Goal: Task Accomplishment & Management: Manage account settings

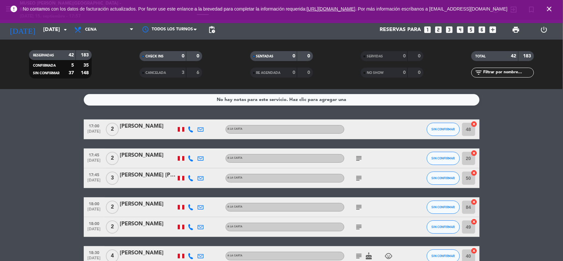
click at [546, 7] on icon "close" at bounding box center [549, 9] width 8 height 8
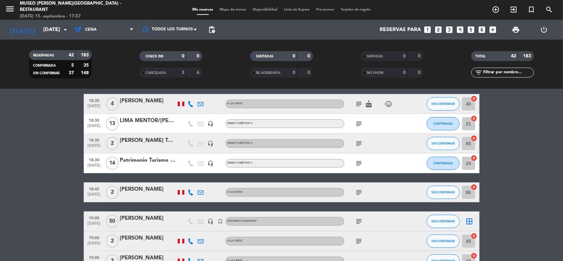
scroll to position [165, 0]
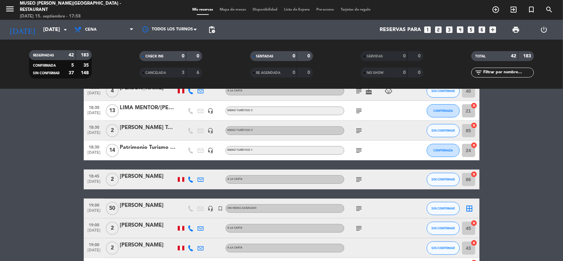
click at [359, 149] on icon "subject" at bounding box center [359, 150] width 8 height 8
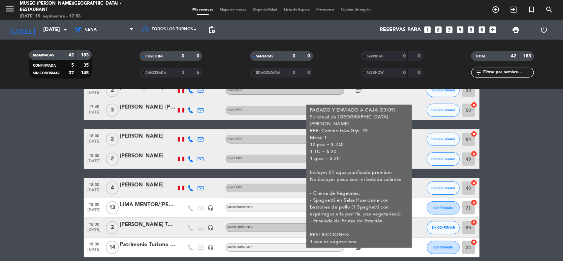
scroll to position [82, 0]
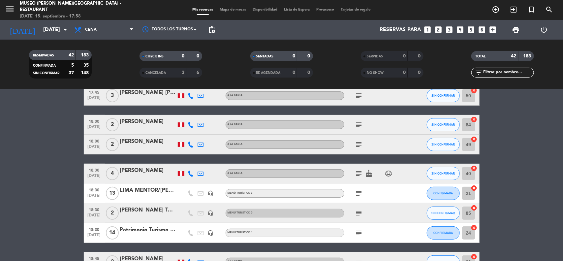
click at [154, 231] on div "Patrimonio Turismo EIRL" at bounding box center [148, 229] width 56 height 9
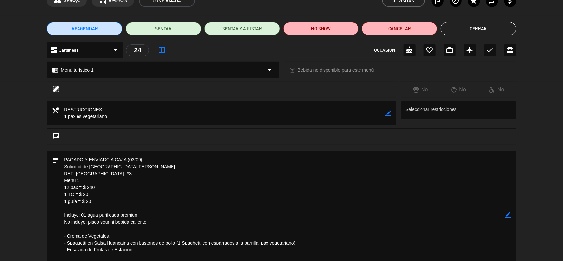
scroll to position [0, 0]
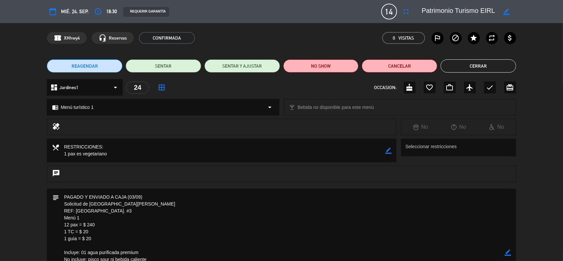
click at [469, 65] on button "Cerrar" at bounding box center [477, 65] width 75 height 13
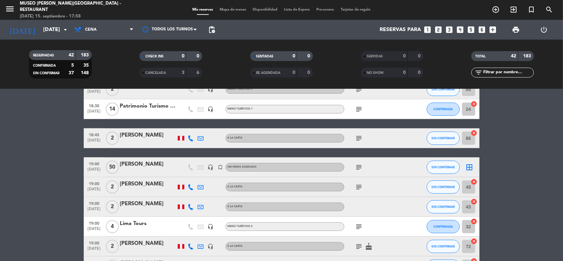
scroll to position [247, 0]
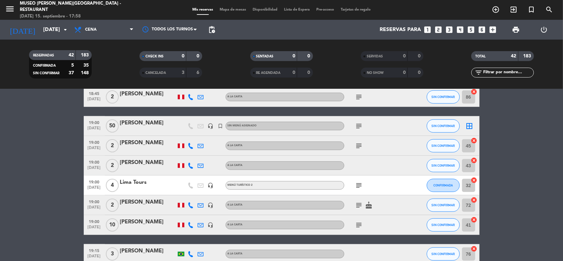
click at [209, 124] on icon "headset_mic" at bounding box center [211, 126] width 6 height 6
click at [359, 124] on icon "subject" at bounding box center [359, 126] width 8 height 8
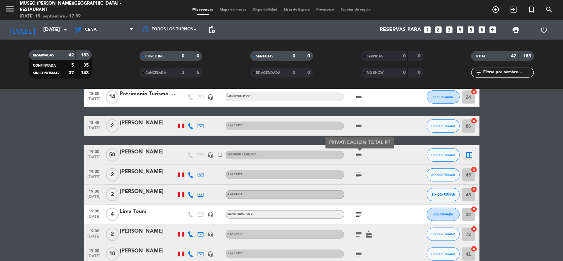
scroll to position [206, 0]
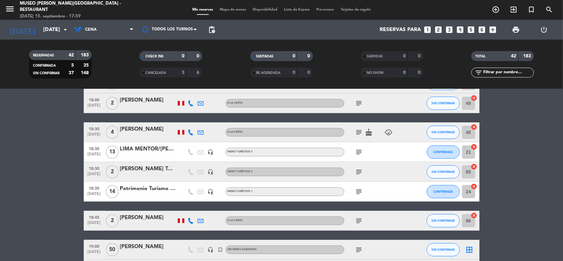
scroll to position [165, 0]
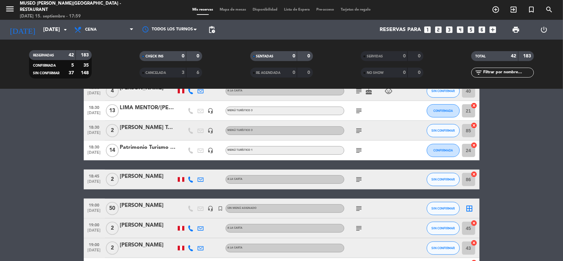
click at [93, 209] on span "[DATE]" at bounding box center [94, 212] width 16 height 8
click at [152, 149] on div "Patrimonio Turismo EIRL" at bounding box center [148, 147] width 56 height 9
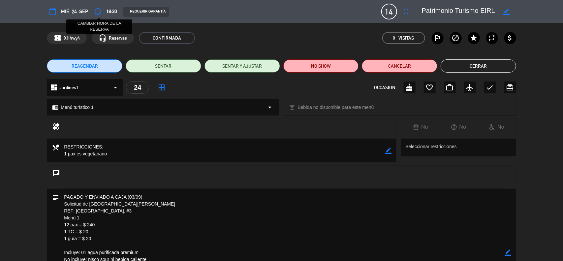
click at [97, 9] on icon "access_time" at bounding box center [98, 12] width 8 height 8
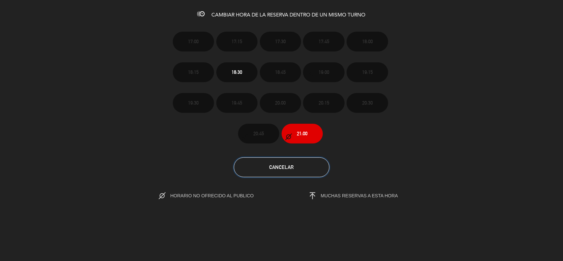
click at [282, 165] on span "Cancelar" at bounding box center [281, 167] width 24 height 6
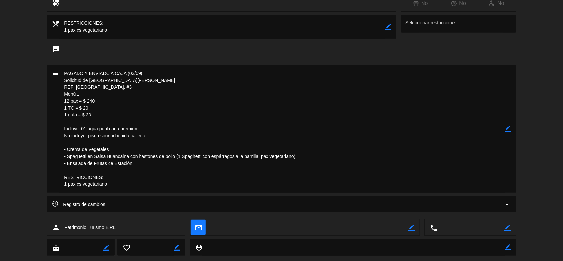
scroll to position [138, 0]
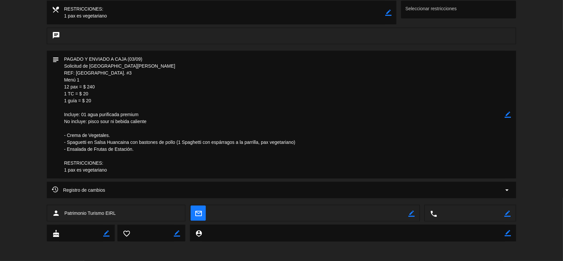
click at [504, 187] on icon "arrow_drop_down" at bounding box center [507, 190] width 8 height 8
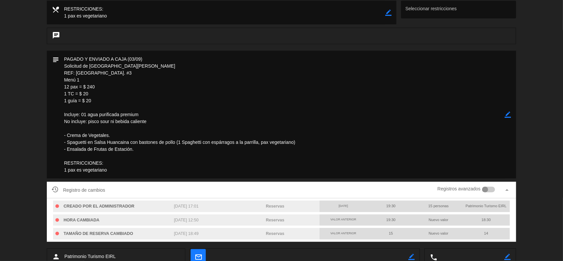
click at [493, 191] on div at bounding box center [488, 190] width 13 height 6
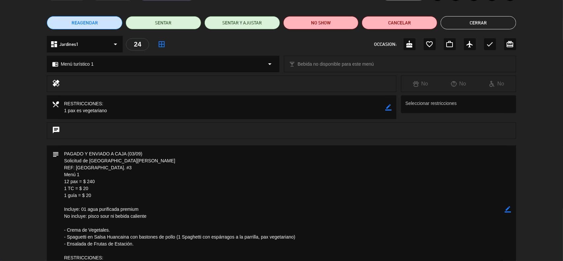
scroll to position [0, 0]
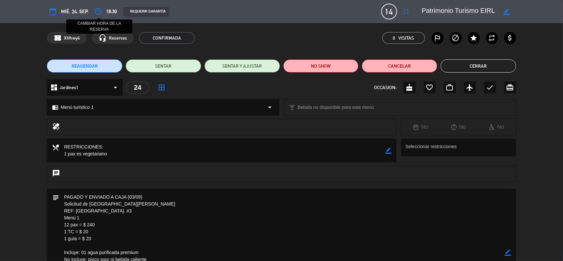
click at [101, 12] on icon "access_time" at bounding box center [98, 12] width 8 height 8
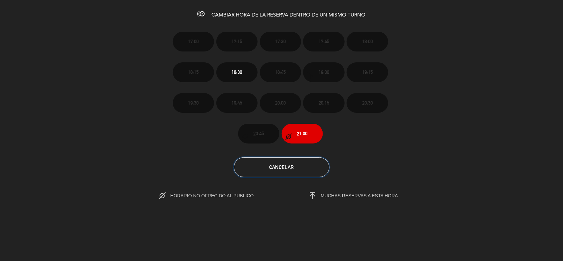
click at [281, 167] on span "Cancelar" at bounding box center [281, 167] width 24 height 6
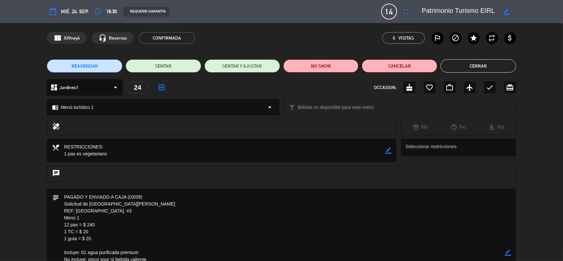
scroll to position [41, 0]
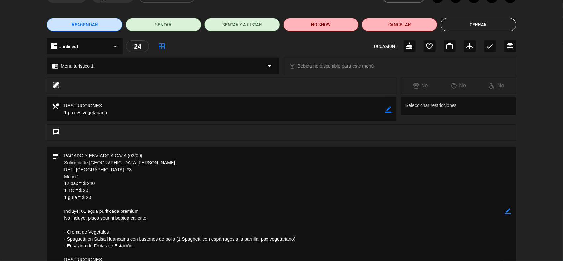
click at [506, 211] on icon "border_color" at bounding box center [508, 211] width 6 height 6
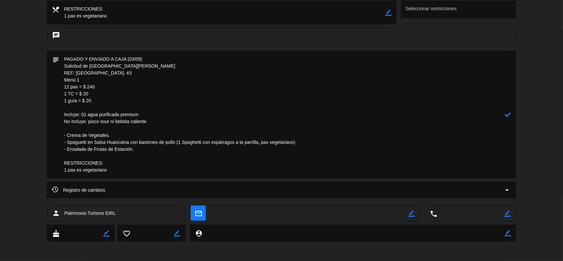
click at [508, 114] on icon at bounding box center [508, 114] width 6 height 6
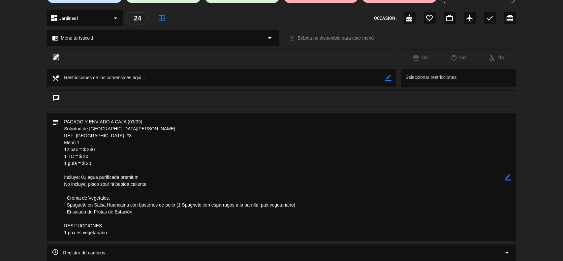
scroll to position [0, 0]
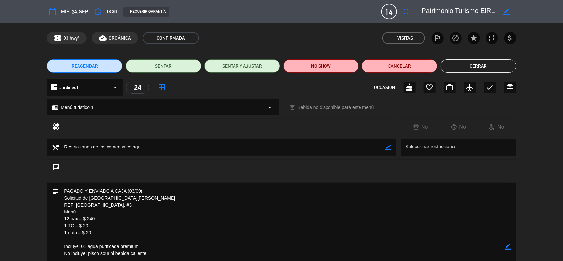
click at [488, 63] on button "Cerrar" at bounding box center [477, 65] width 75 height 13
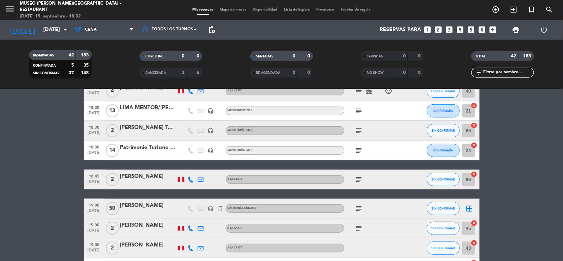
click at [142, 148] on div "Patrimonio Turismo EIRL" at bounding box center [148, 147] width 56 height 9
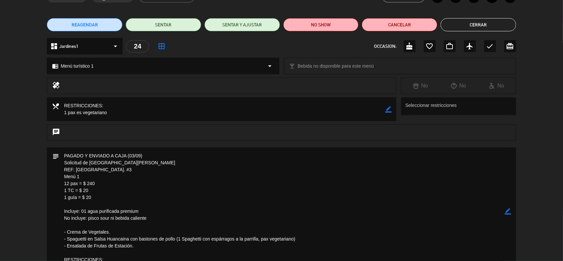
click at [507, 211] on icon "border_color" at bounding box center [508, 211] width 6 height 6
click at [507, 211] on icon at bounding box center [508, 211] width 6 height 6
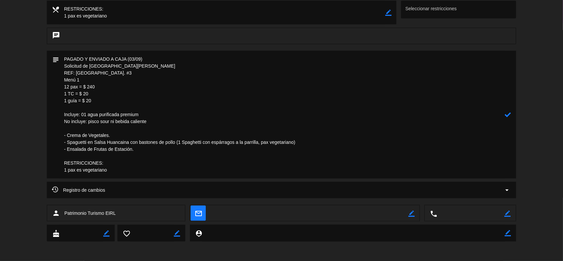
click at [0, 0] on div at bounding box center [0, 0] width 0 height 0
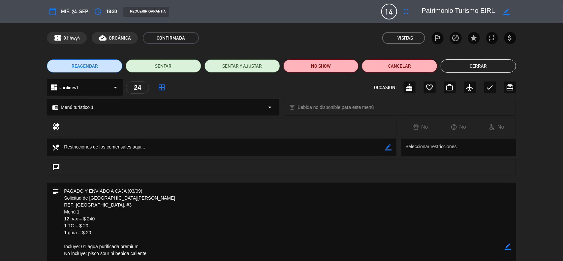
click at [117, 205] on textarea at bounding box center [282, 247] width 446 height 128
drag, startPoint x: 123, startPoint y: 206, endPoint x: 77, endPoint y: 206, distance: 45.8
click at [77, 206] on textarea at bounding box center [282, 247] width 446 height 128
click at [505, 247] on icon "border_color" at bounding box center [508, 246] width 6 height 6
click at [505, 247] on icon at bounding box center [508, 246] width 6 height 6
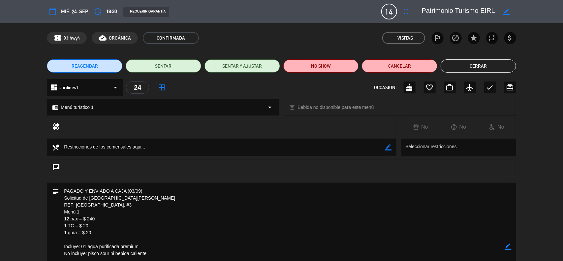
click at [487, 67] on button "Cerrar" at bounding box center [477, 65] width 75 height 13
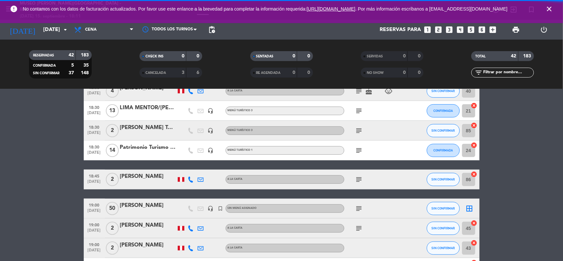
click at [546, 11] on icon "close" at bounding box center [549, 9] width 8 height 8
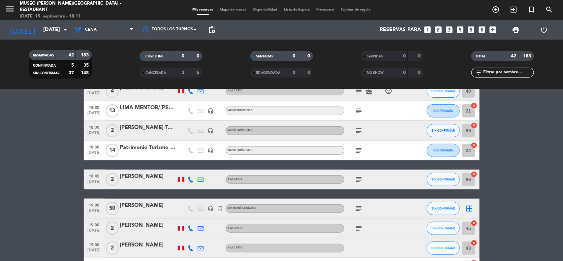
click at [44, 27] on input "[DATE]" at bounding box center [75, 29] width 70 height 13
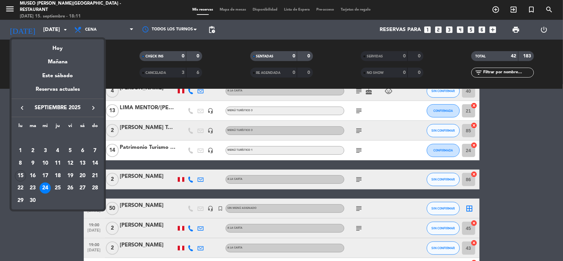
click at [20, 109] on icon "keyboard_arrow_left" at bounding box center [22, 108] width 8 height 8
click at [57, 173] on div "21" at bounding box center [57, 175] width 11 height 11
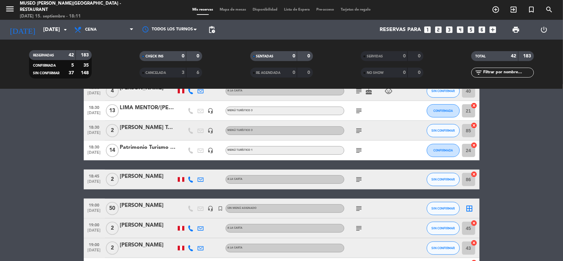
type input "jue. 21 ago."
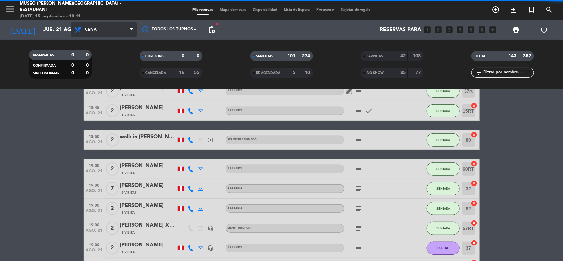
click at [119, 36] on span "Cena" at bounding box center [104, 29] width 66 height 15
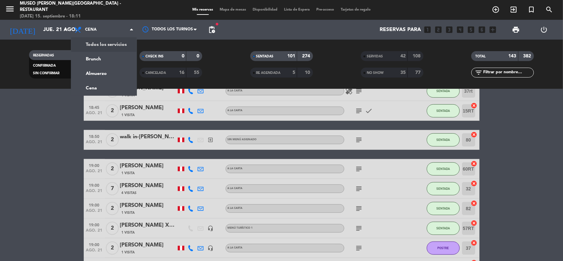
click at [113, 45] on div "menu [GEOGRAPHIC_DATA][PERSON_NAME] - Restaurant [DATE] 15. septiembre - 18:11 …" at bounding box center [281, 44] width 563 height 89
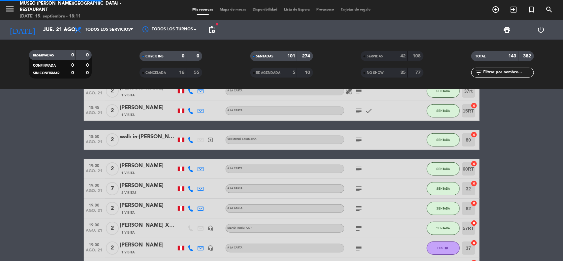
scroll to position [148, 0]
click at [481, 72] on icon "filter_list" at bounding box center [478, 73] width 8 height 8
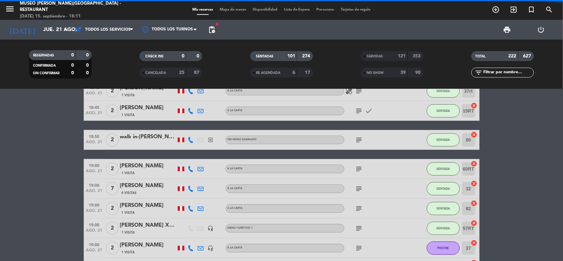
drag, startPoint x: 388, startPoint y: 55, endPoint x: 406, endPoint y: 58, distance: 18.4
click at [388, 55] on div "SERVIDAS" at bounding box center [377, 56] width 30 height 8
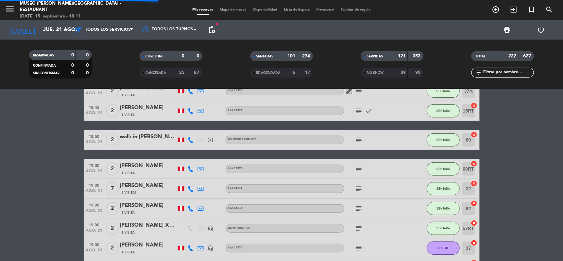
click at [490, 71] on input "text" at bounding box center [507, 72] width 51 height 7
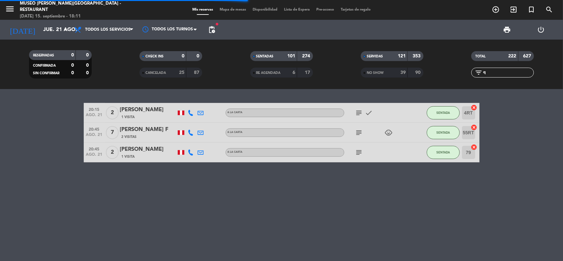
scroll to position [0, 0]
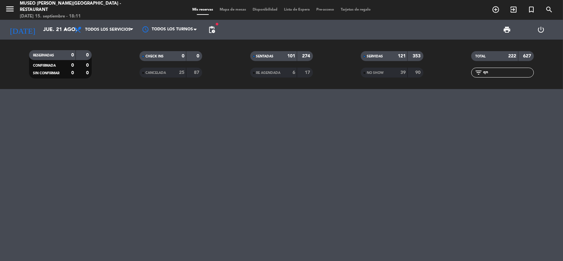
type input "qn"
drag, startPoint x: 401, startPoint y: 73, endPoint x: 352, endPoint y: 73, distance: 49.1
click at [400, 73] on strong "39" at bounding box center [402, 72] width 5 height 5
drag, startPoint x: 288, startPoint y: 70, endPoint x: 267, endPoint y: 74, distance: 21.9
click at [287, 71] on div "6" at bounding box center [288, 73] width 13 height 8
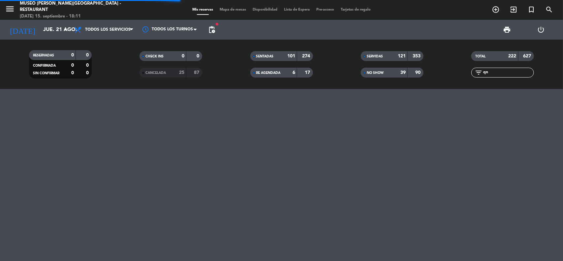
click at [177, 74] on div "25" at bounding box center [177, 73] width 13 height 8
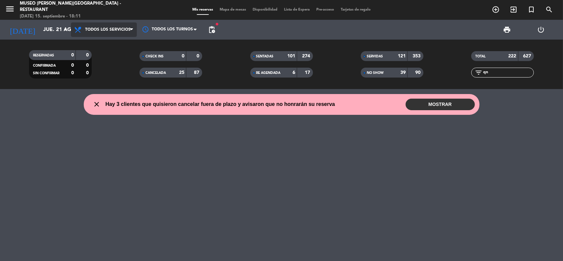
click at [109, 34] on span "Todos los servicios" at bounding box center [104, 29] width 66 height 15
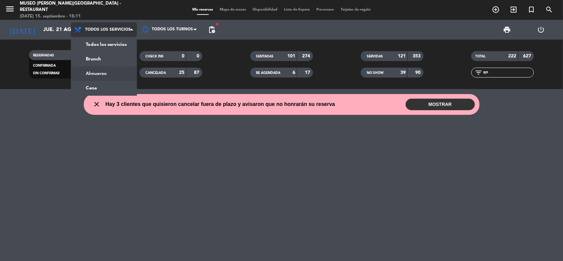
click at [98, 71] on div "menu [GEOGRAPHIC_DATA][PERSON_NAME] - Restaurant [DATE] 15. septiembre - 18:11 …" at bounding box center [281, 44] width 563 height 89
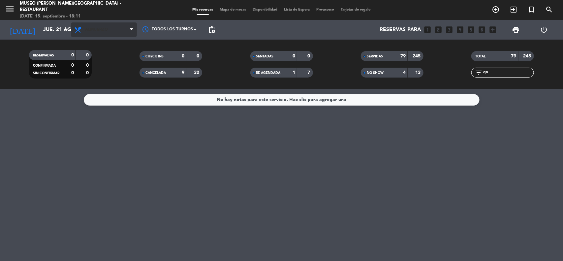
click at [106, 30] on span "Almuerzo" at bounding box center [96, 29] width 23 height 5
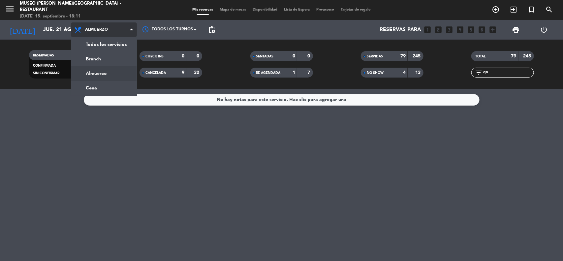
click at [99, 86] on div "menu [GEOGRAPHIC_DATA][PERSON_NAME] - Restaurant [DATE] 15. septiembre - 18:11 …" at bounding box center [281, 44] width 563 height 89
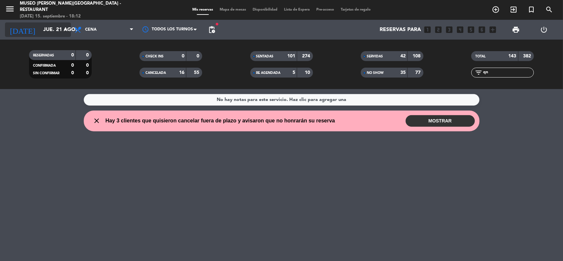
click at [60, 27] on input "jue. 21 ago." at bounding box center [75, 29] width 70 height 13
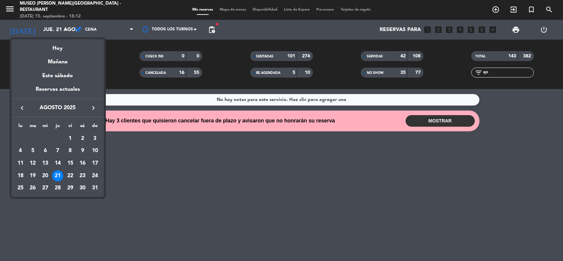
click at [68, 163] on div "15" at bounding box center [70, 163] width 11 height 11
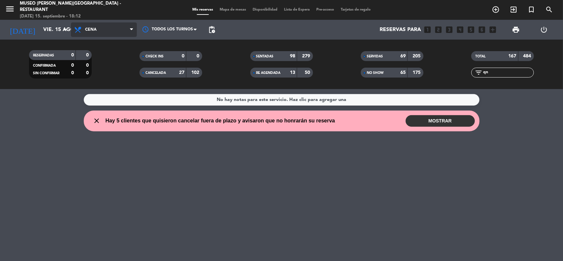
drag, startPoint x: 118, startPoint y: 29, endPoint x: 113, endPoint y: 44, distance: 16.3
click at [117, 29] on span "Cena" at bounding box center [104, 29] width 66 height 15
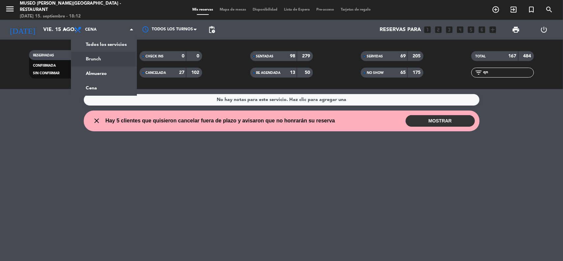
click at [106, 72] on div "menu [GEOGRAPHIC_DATA][PERSON_NAME] - Restaurant [DATE] 15. septiembre - 18:12 …" at bounding box center [281, 44] width 563 height 89
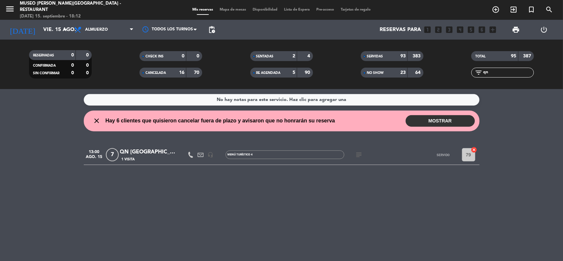
click at [147, 152] on div "QN [GEOGRAPHIC_DATA]" at bounding box center [148, 152] width 56 height 9
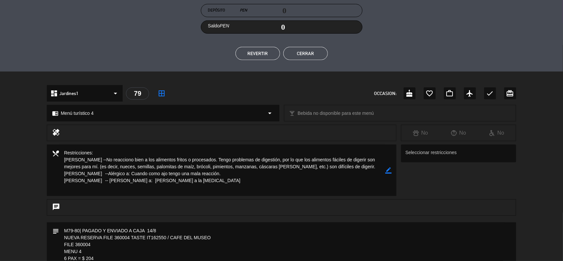
scroll to position [124, 0]
click at [305, 53] on button "Cerrar" at bounding box center [305, 52] width 44 height 13
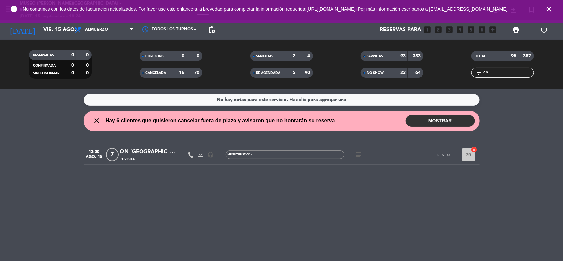
click at [549, 13] on icon "close" at bounding box center [549, 9] width 8 height 8
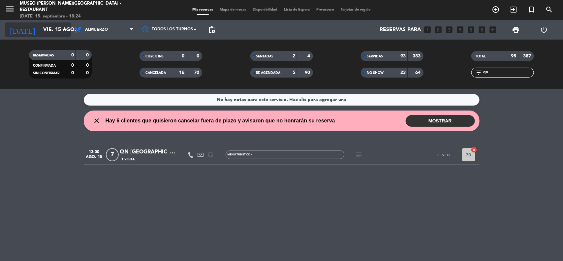
click at [56, 25] on input "vie. 15 ago." at bounding box center [75, 29] width 70 height 13
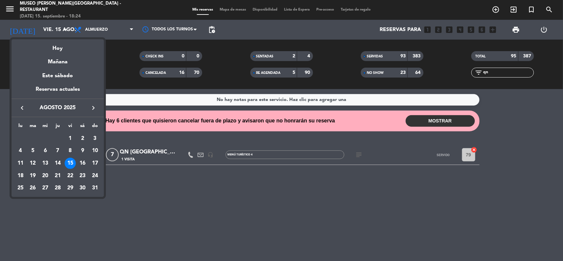
click at [93, 108] on icon "keyboard_arrow_right" at bounding box center [93, 108] width 8 height 8
click at [74, 162] on div "12" at bounding box center [70, 163] width 11 height 11
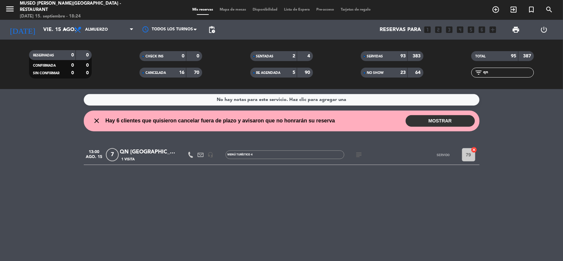
type input "[DATE]"
drag, startPoint x: 495, startPoint y: 73, endPoint x: 484, endPoint y: 74, distance: 11.3
click at [484, 74] on input "qn" at bounding box center [507, 72] width 51 height 7
type input "lima"
